Goal: Navigation & Orientation: Find specific page/section

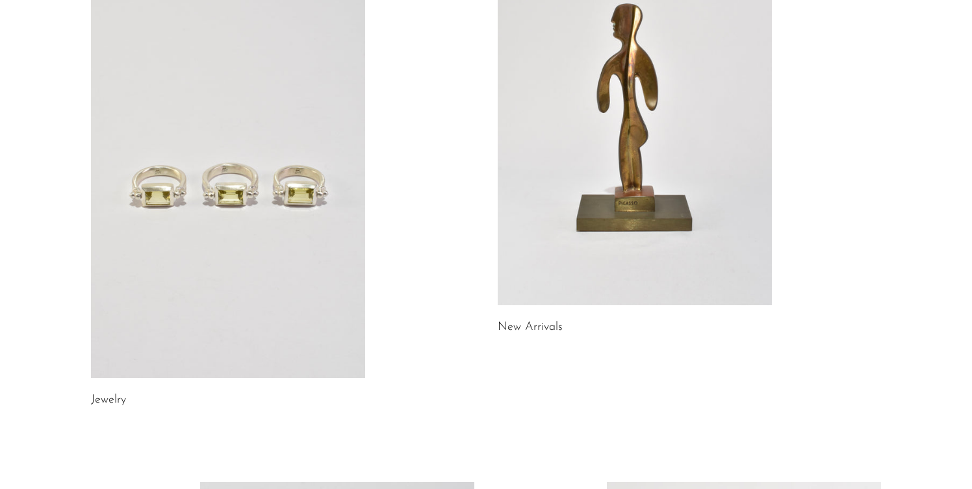
scroll to position [144, 0]
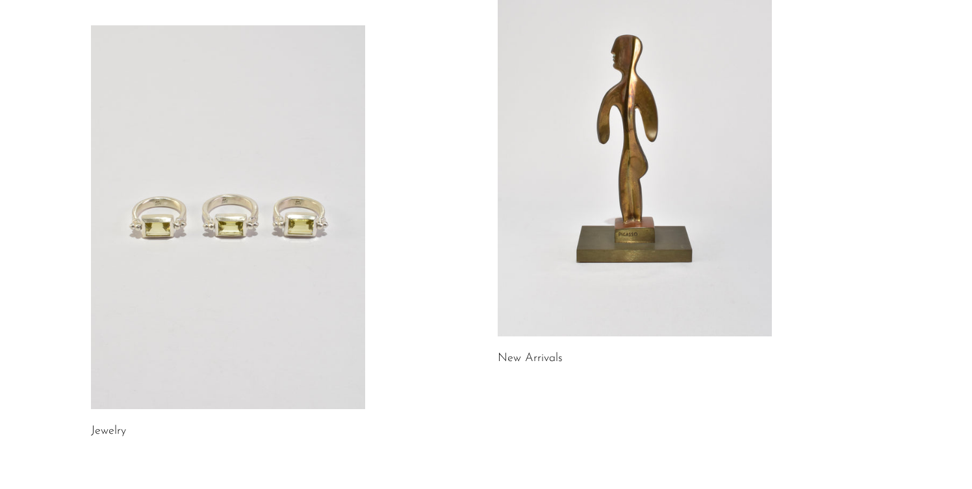
click at [525, 354] on link "New Arrivals" at bounding box center [530, 359] width 65 height 12
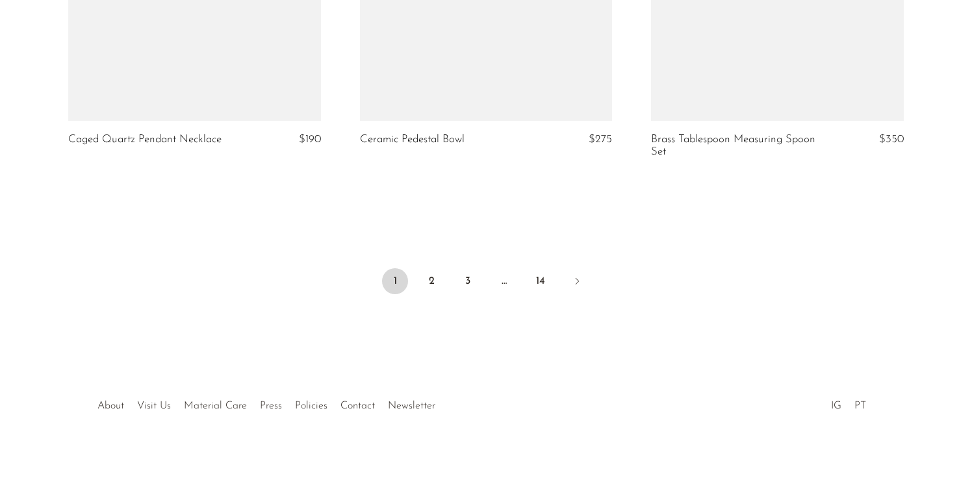
scroll to position [4887, 0]
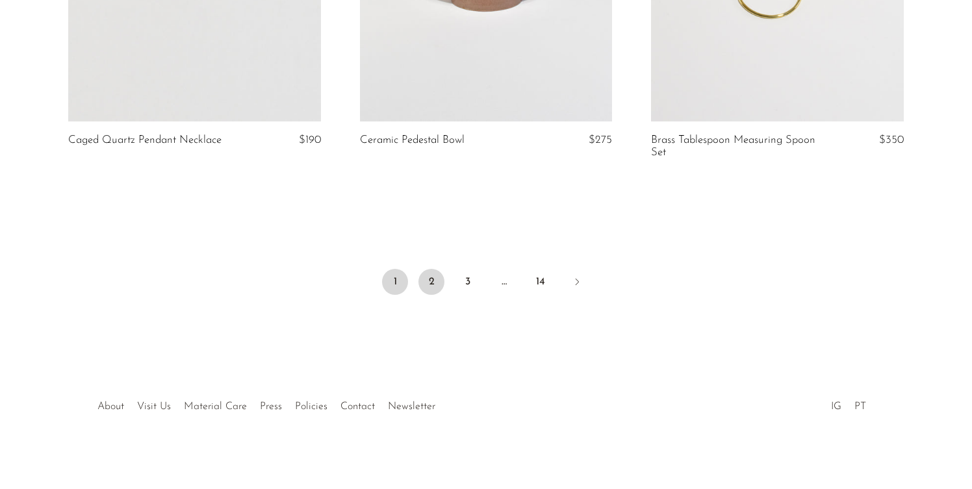
click at [435, 282] on link "2" at bounding box center [432, 282] width 26 height 26
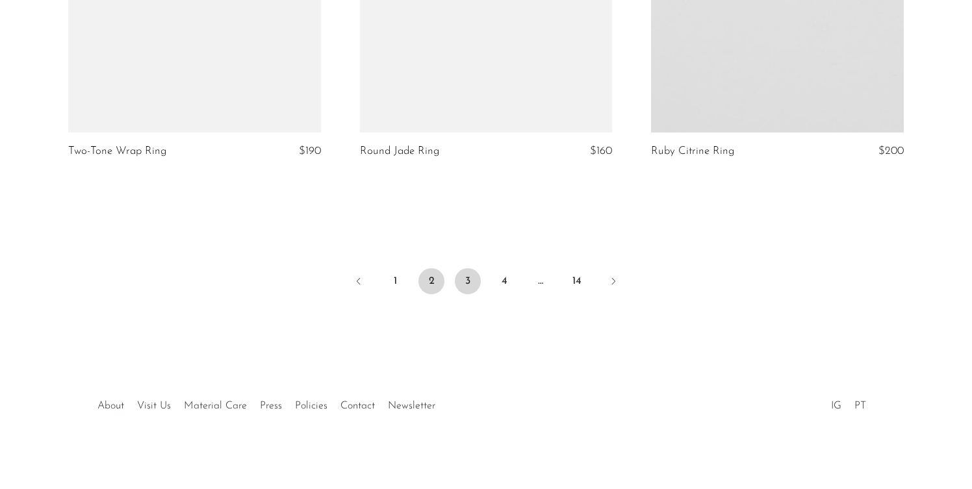
scroll to position [4875, 0]
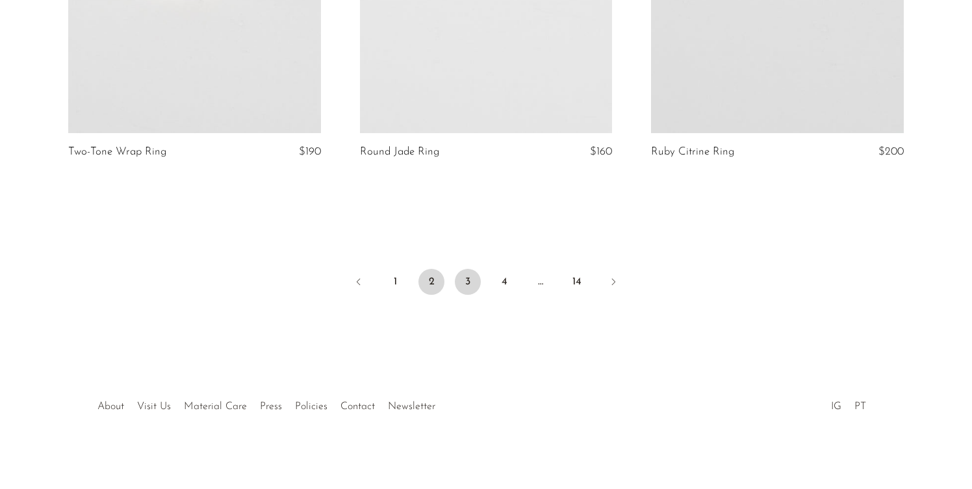
click at [465, 281] on link "3" at bounding box center [468, 282] width 26 height 26
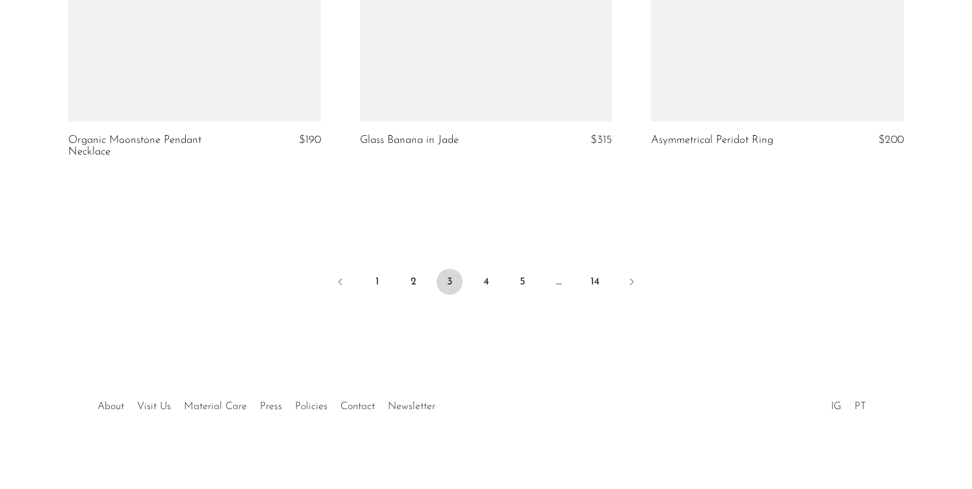
scroll to position [4899, 0]
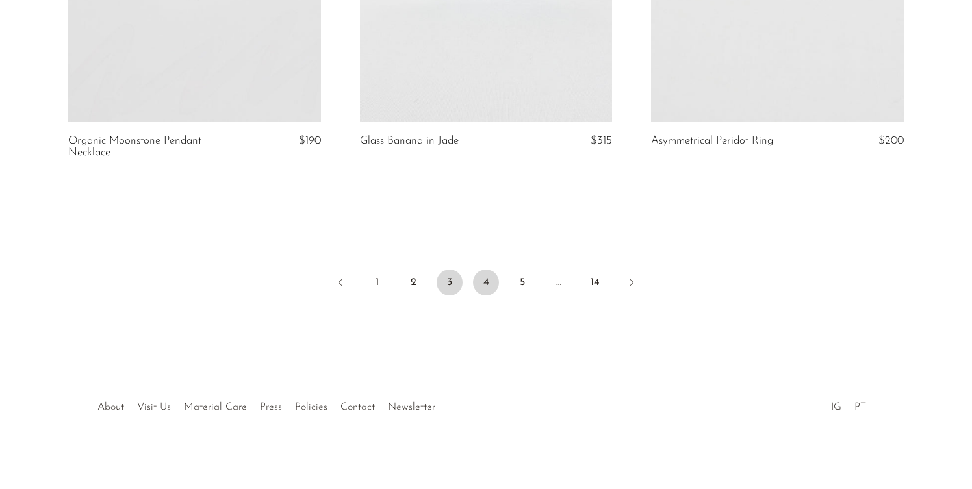
click at [491, 280] on link "4" at bounding box center [486, 283] width 26 height 26
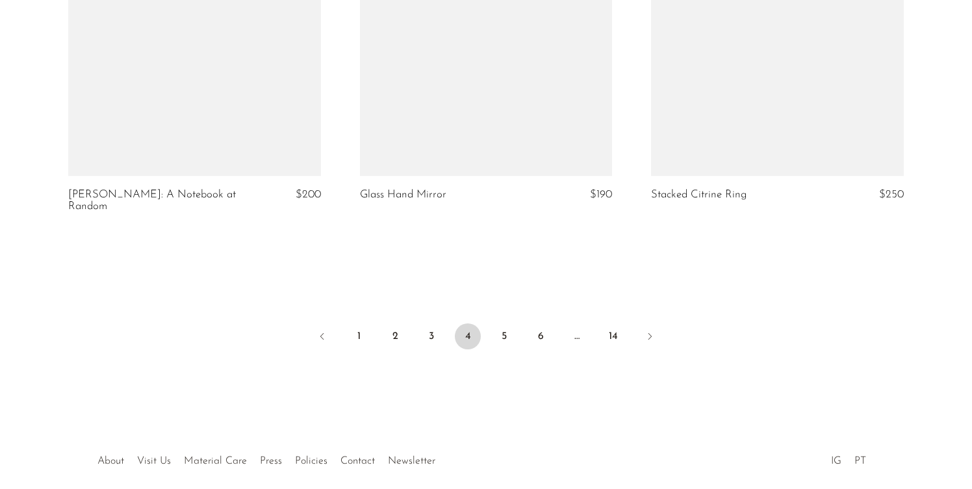
scroll to position [4849, 0]
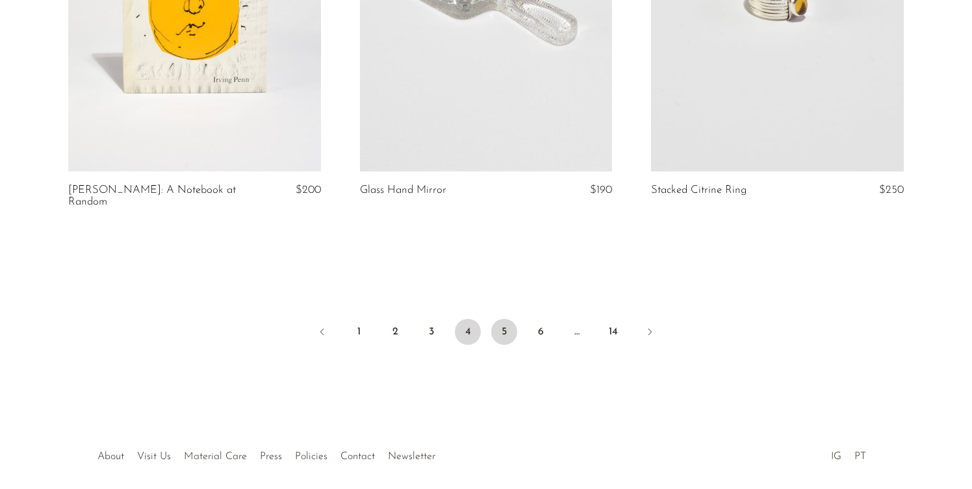
click at [499, 319] on link "5" at bounding box center [504, 332] width 26 height 26
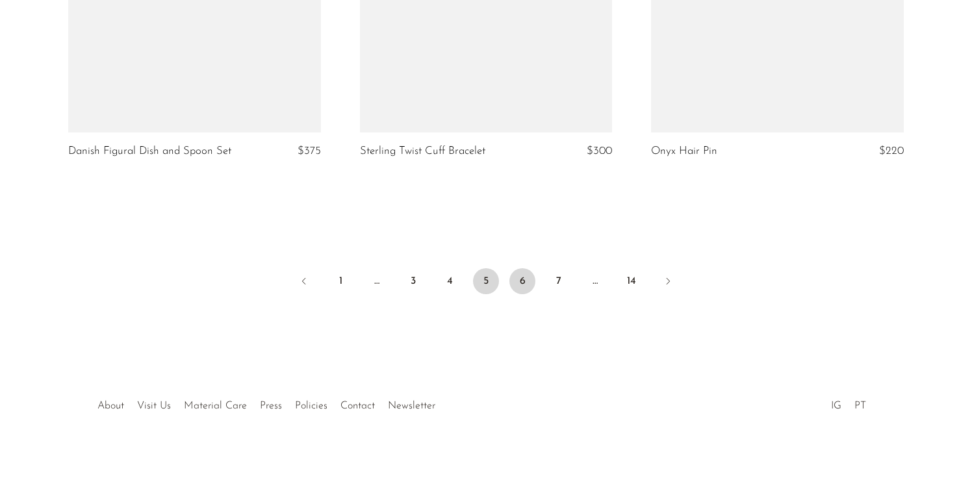
scroll to position [4875, 0]
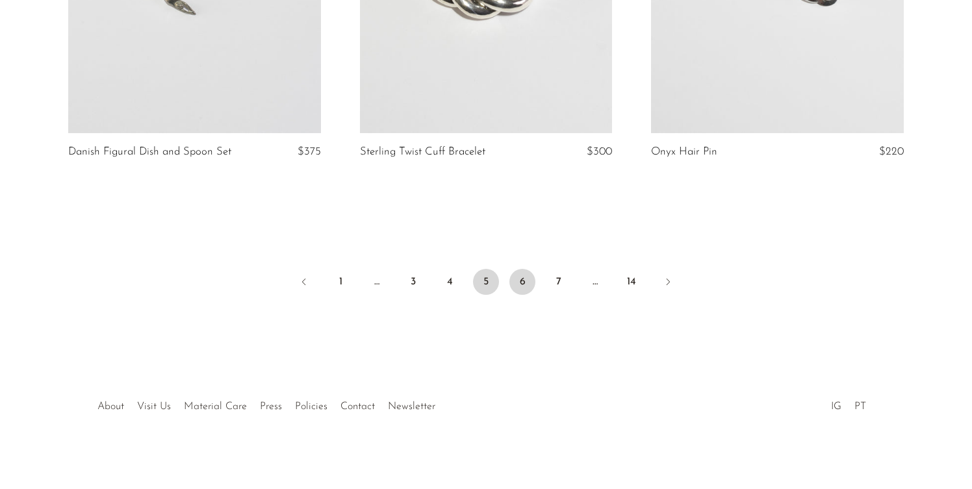
click at [524, 272] on link "6" at bounding box center [523, 282] width 26 height 26
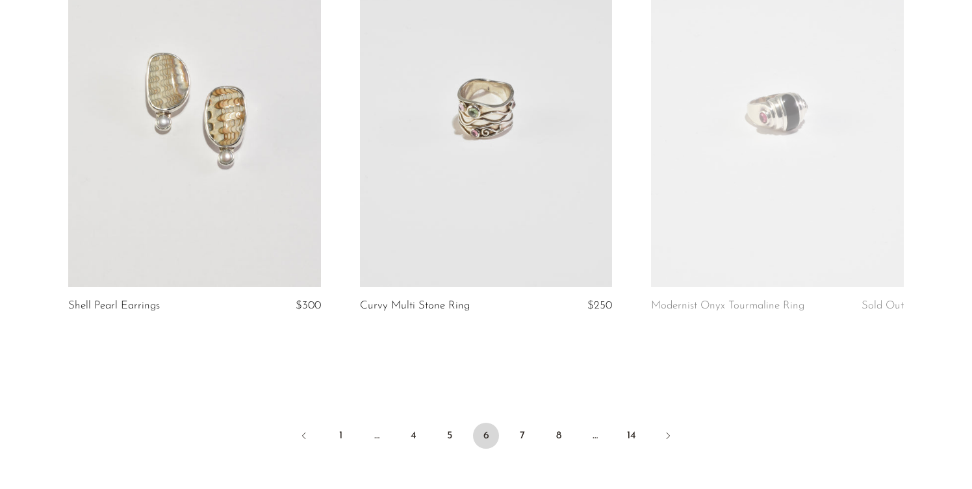
scroll to position [4722, 0]
click at [524, 426] on link "7" at bounding box center [523, 435] width 26 height 26
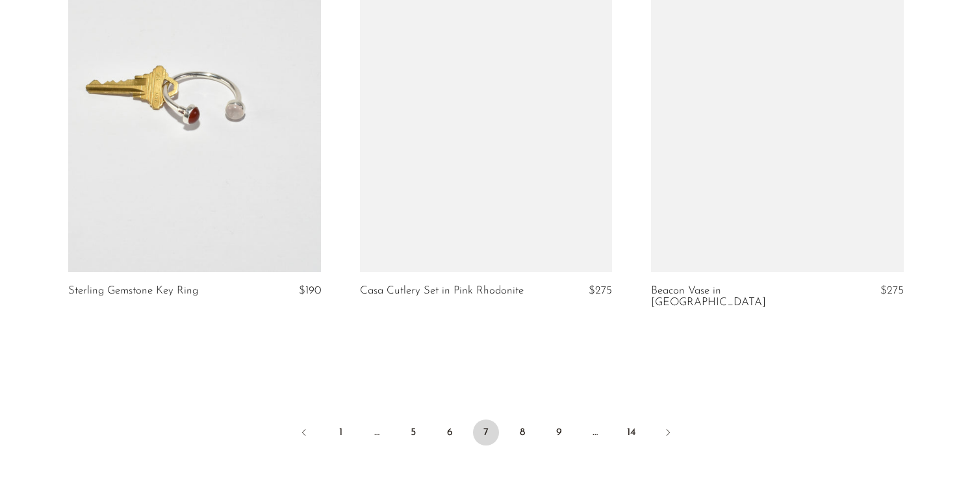
scroll to position [4725, 0]
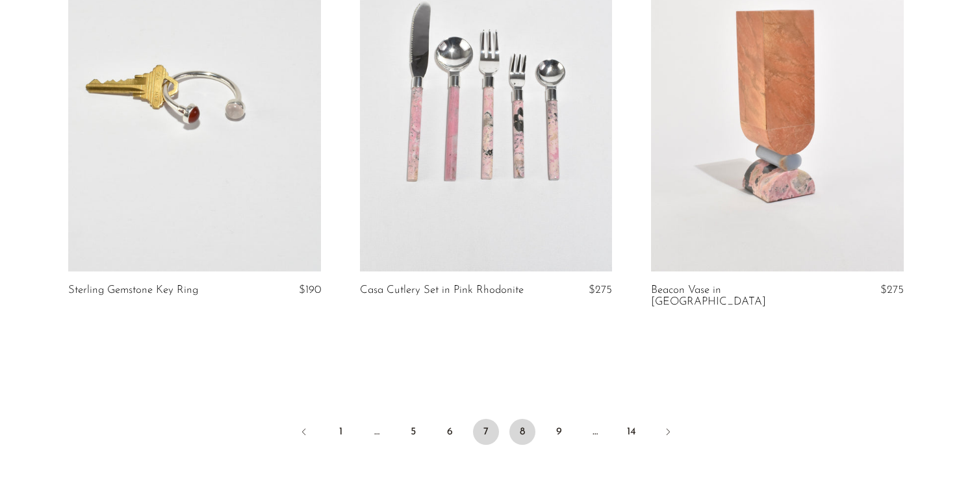
click at [529, 420] on link "8" at bounding box center [523, 432] width 26 height 26
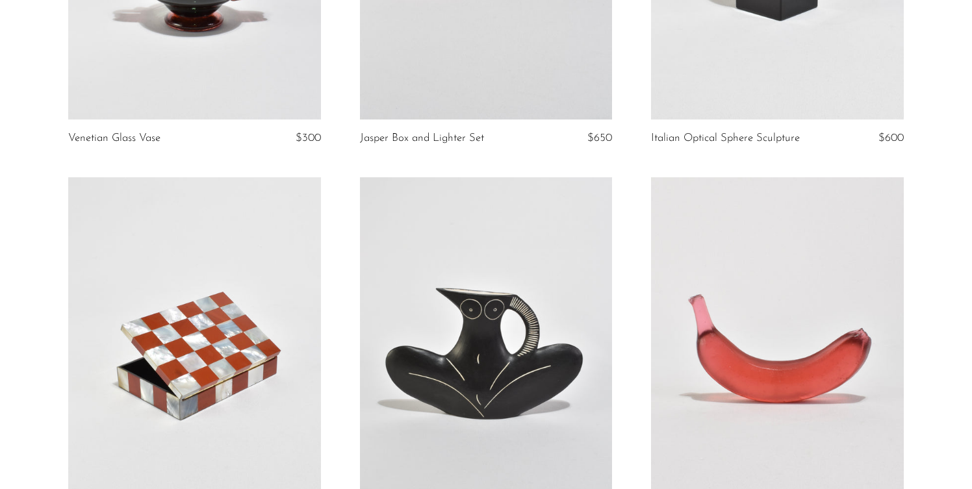
scroll to position [4657, 0]
